Goal: Find specific page/section: Find specific page/section

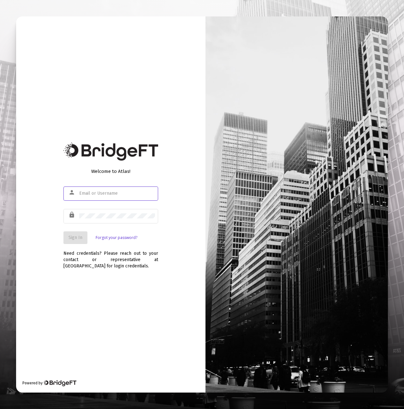
type input "[PERSON_NAME][EMAIL_ADDRESS][DOMAIN_NAME]"
click at [73, 236] on span "Sign In" at bounding box center [76, 237] width 14 height 5
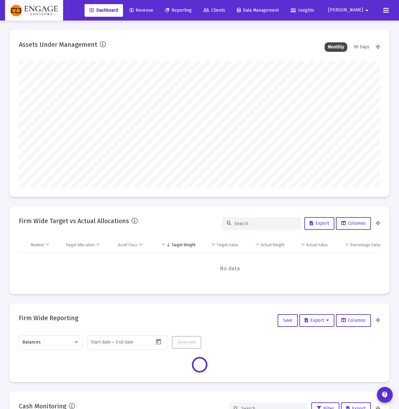
scroll to position [126, 194]
type input "[PERSON_NAME][EMAIL_ADDRESS][DOMAIN_NAME]"
type input "[DATE]"
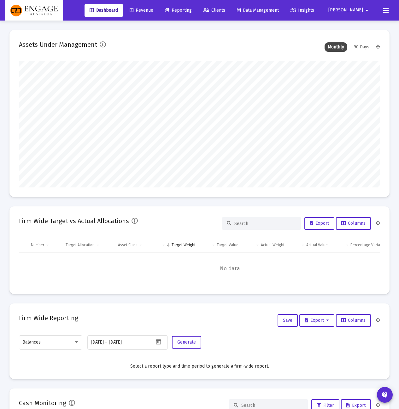
scroll to position [126, 166]
click at [225, 10] on span "Clients" at bounding box center [215, 10] width 22 height 5
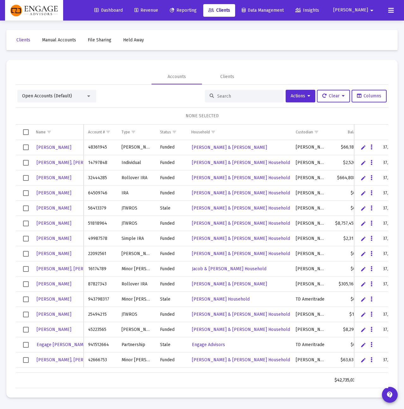
click at [231, 96] on input at bounding box center [248, 95] width 62 height 5
paste input "96390100"
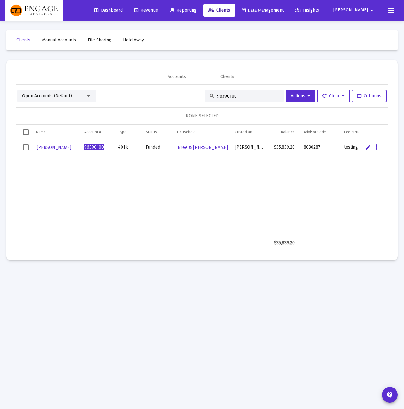
click at [237, 202] on div "[PERSON_NAME] 96390100 401k Funded Bree & [PERSON_NAME] [PERSON_NAME] $35,839.2…" at bounding box center [260, 187] width 488 height 95
click at [240, 193] on div "[PERSON_NAME] 96390100 401k Funded Bree & [PERSON_NAME] [PERSON_NAME] $35,839.2…" at bounding box center [260, 187] width 488 height 95
click at [236, 97] on input "96390100" at bounding box center [248, 95] width 62 height 5
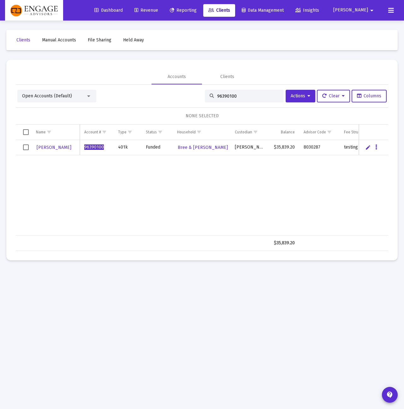
paste input "073405"
type input "96073405"
click at [263, 188] on div "Lysander, [PERSON_NAME] 96073405 Tax Exempt Funded [PERSON_NAME] Household [PER…" at bounding box center [263, 187] width 495 height 95
click at [230, 146] on span "[PERSON_NAME] Household" at bounding box center [206, 147] width 58 height 5
